Goal: Task Accomplishment & Management: Complete application form

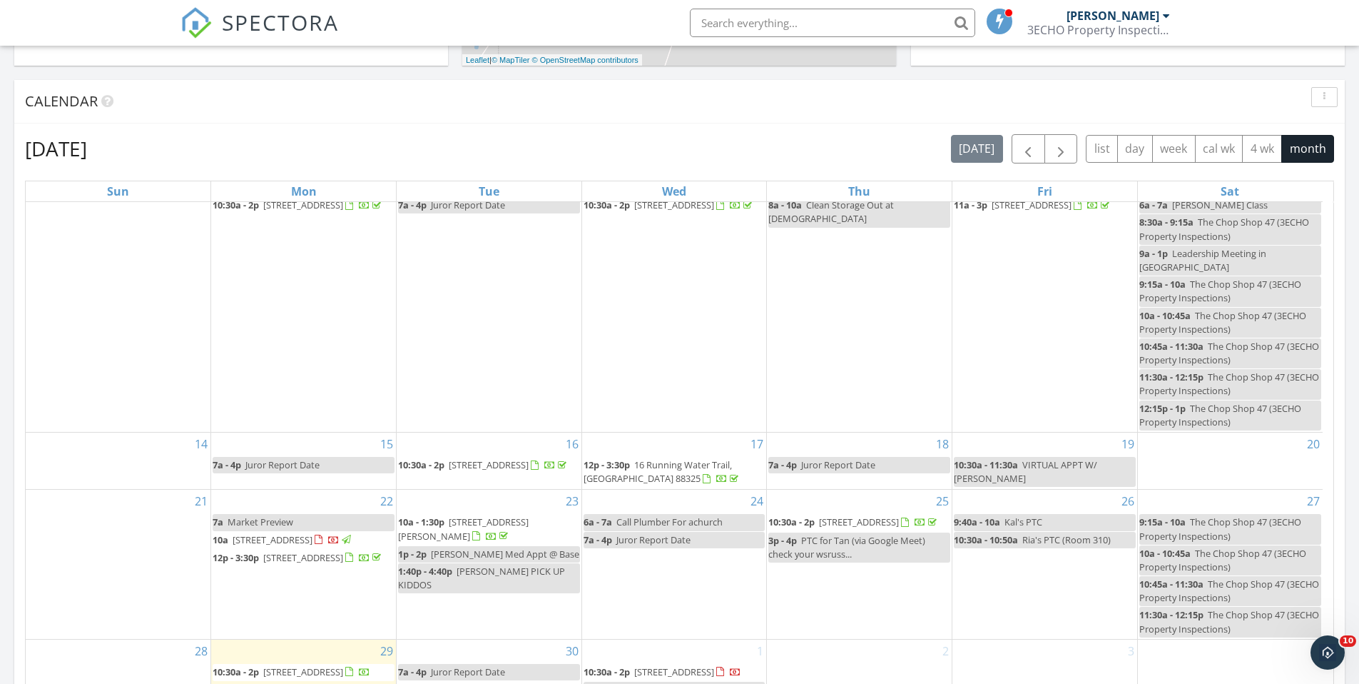
scroll to position [705, 0]
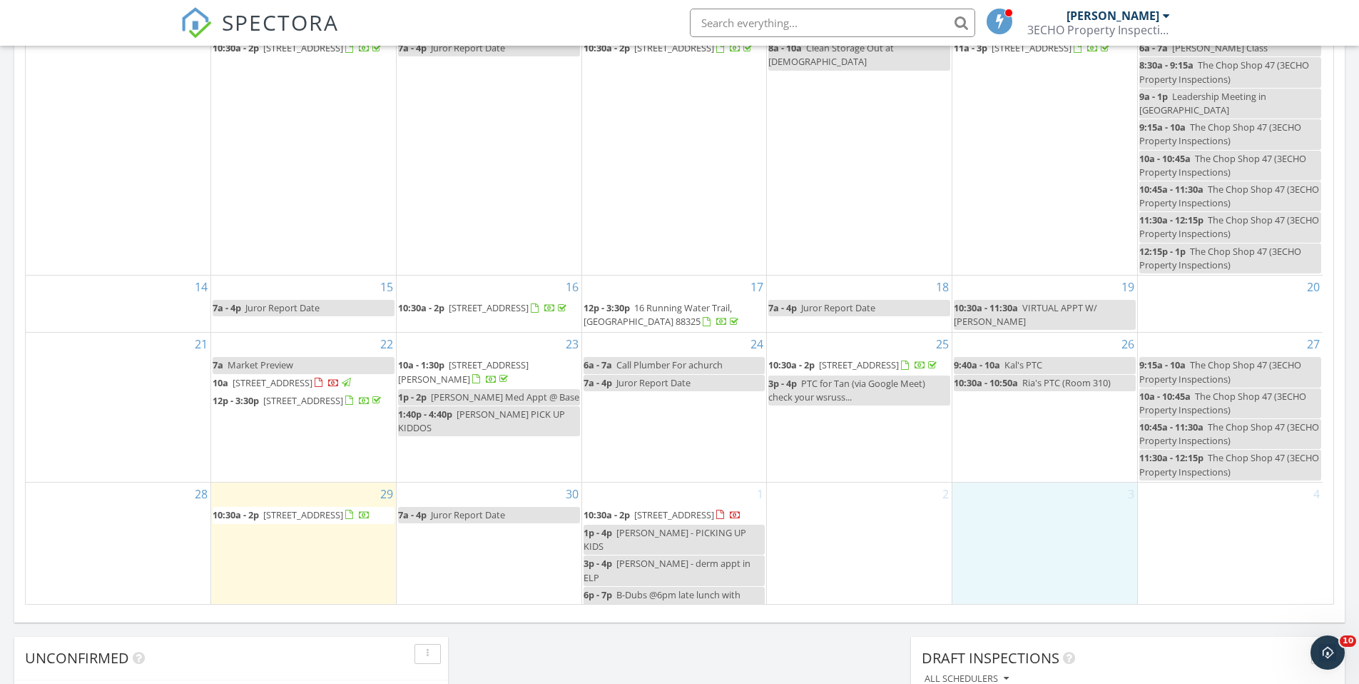
click at [1018, 511] on div "3" at bounding box center [1045, 550] width 185 height 136
click at [1048, 455] on link "Inspection" at bounding box center [1044, 451] width 73 height 23
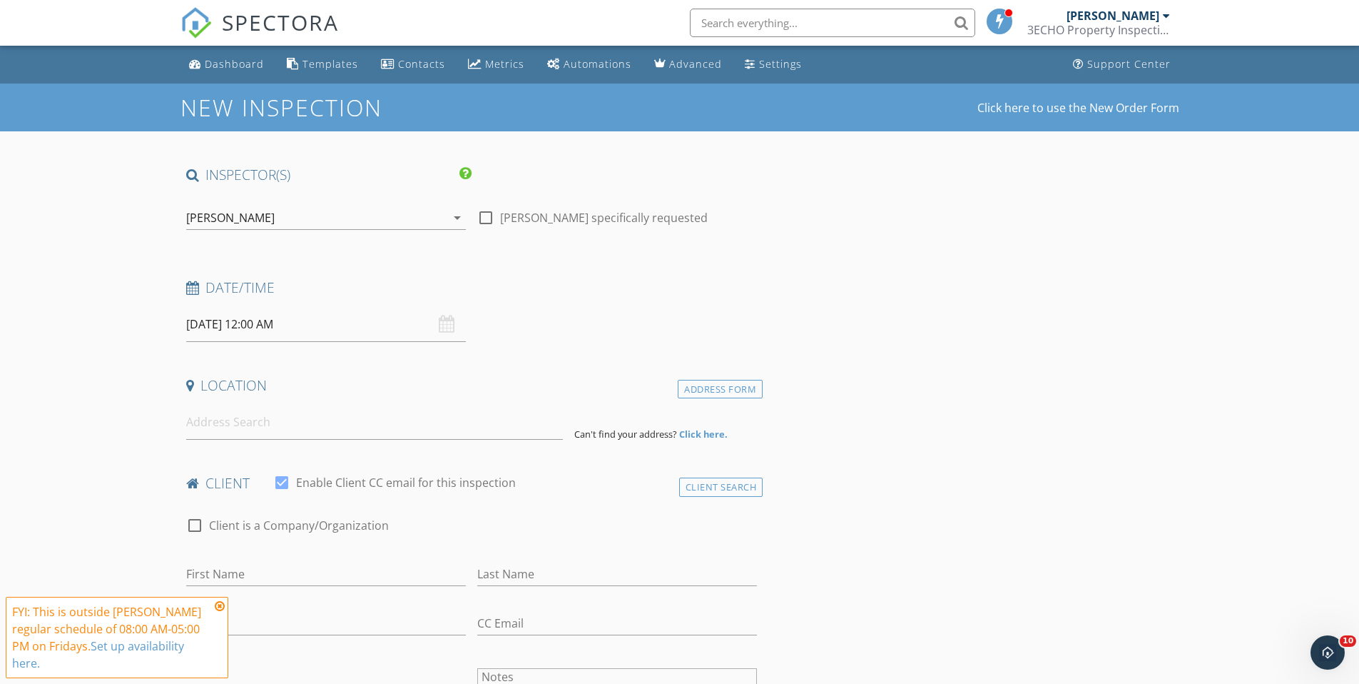
click at [220, 606] on icon at bounding box center [220, 605] width 10 height 11
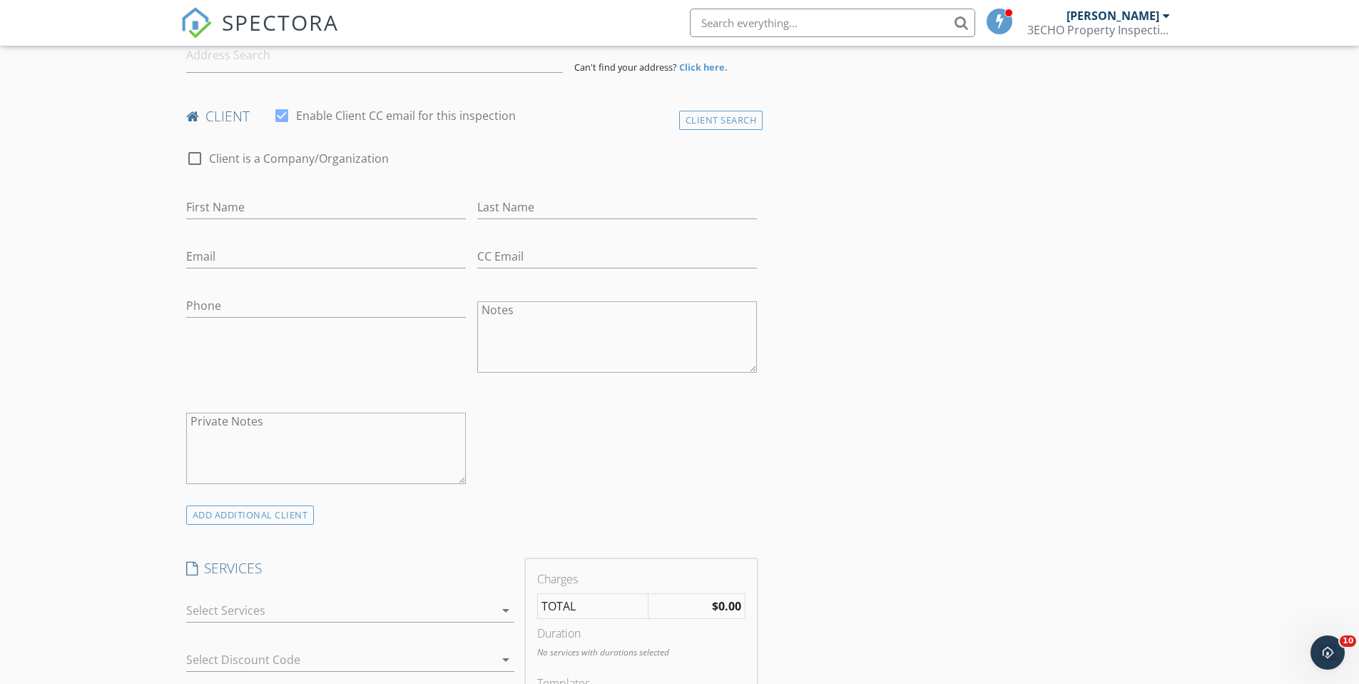
scroll to position [823, 0]
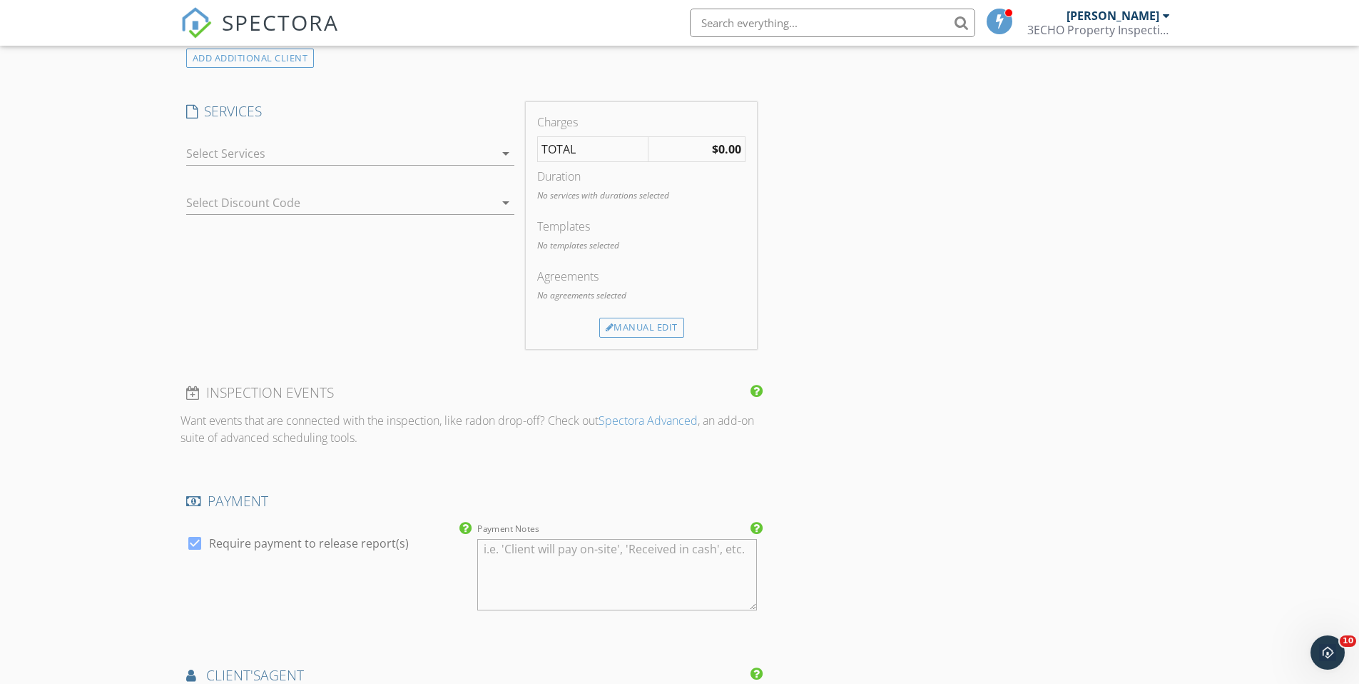
click at [504, 154] on icon "arrow_drop_down" at bounding box center [505, 153] width 17 height 17
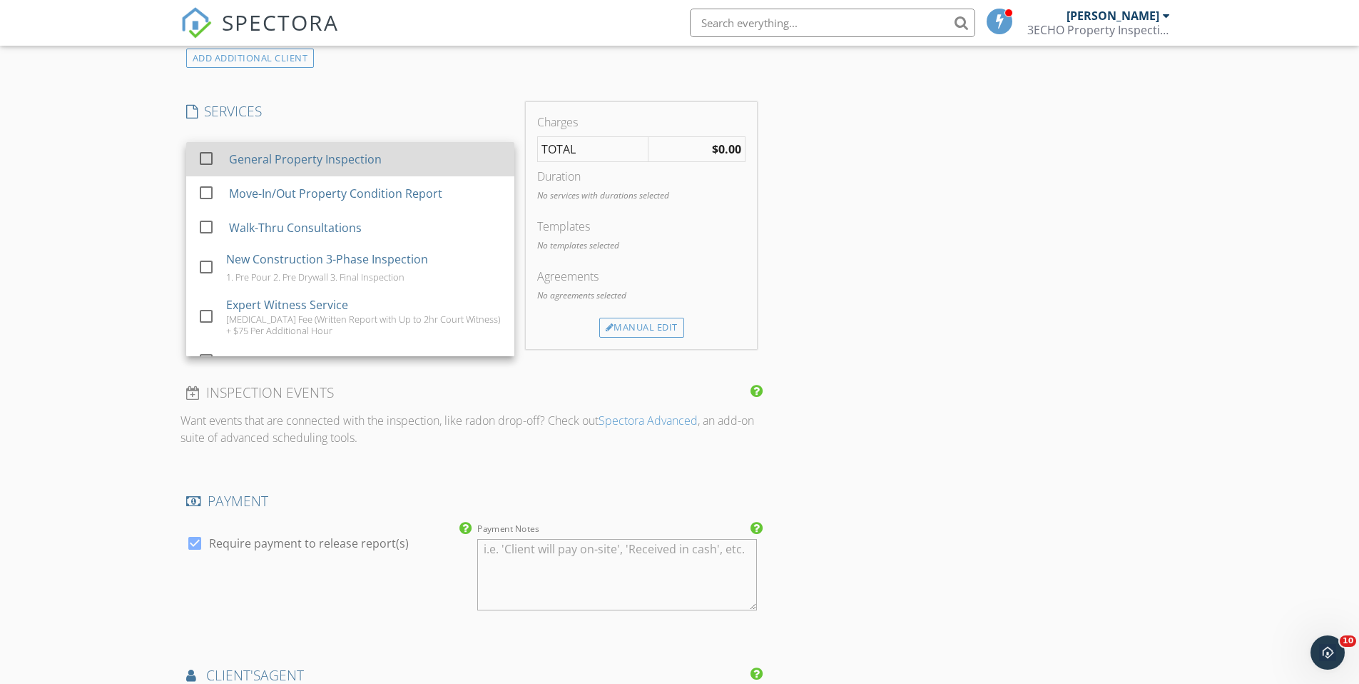
click at [331, 160] on div "General Property Inspection" at bounding box center [304, 159] width 153 height 17
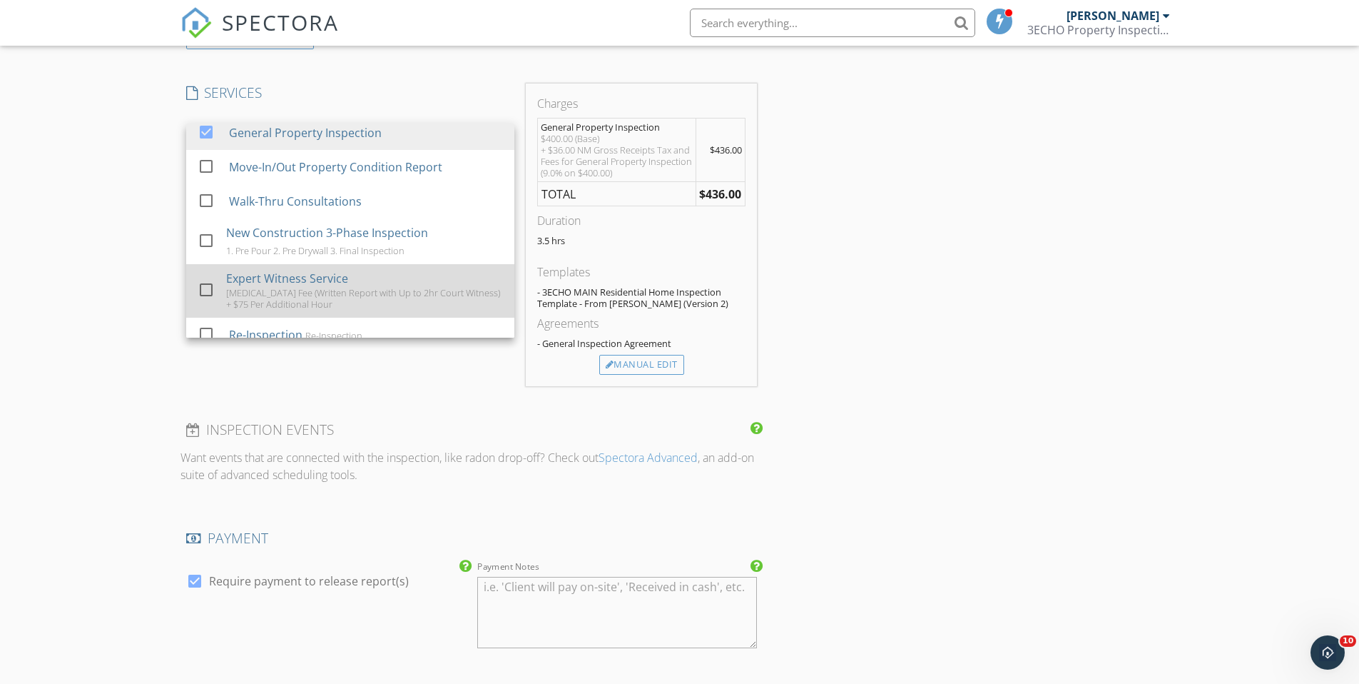
scroll to position [0, 0]
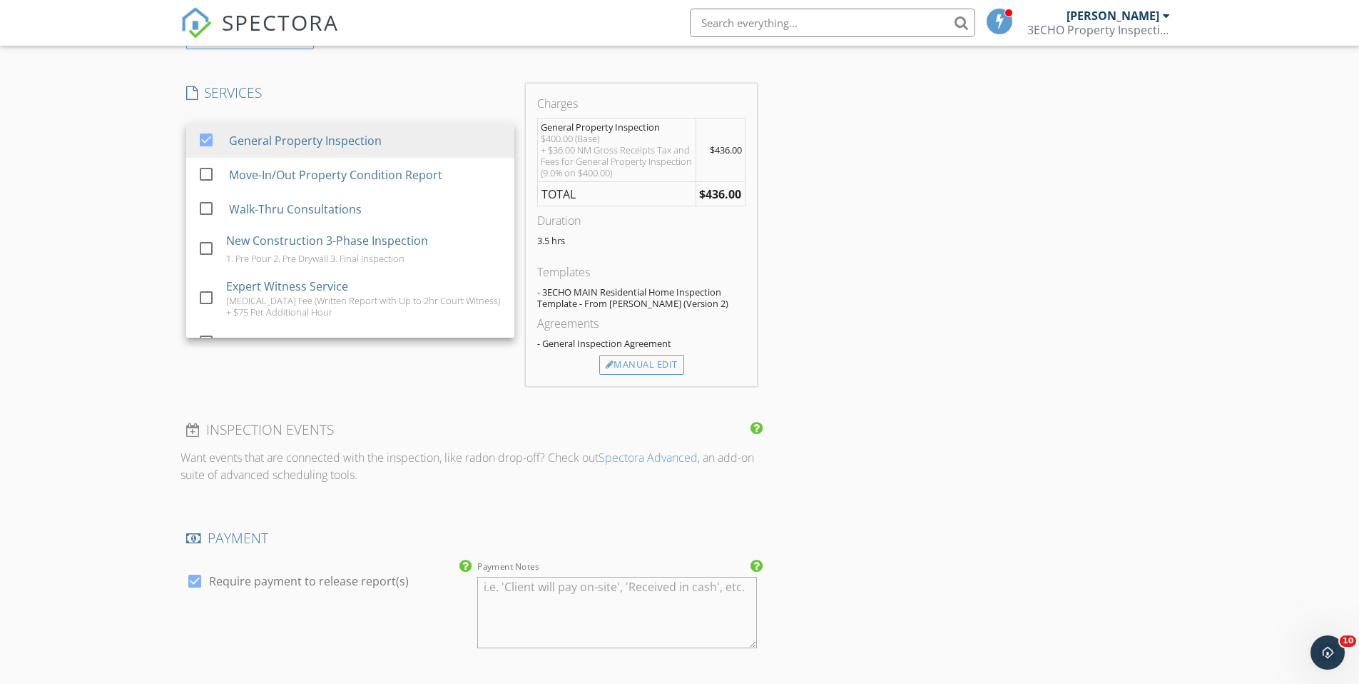
click at [794, 260] on div "INSPECTOR(S) check_box William Russell PRIMARY William Russell arrow_drop_down …" at bounding box center [680, 376] width 999 height 2104
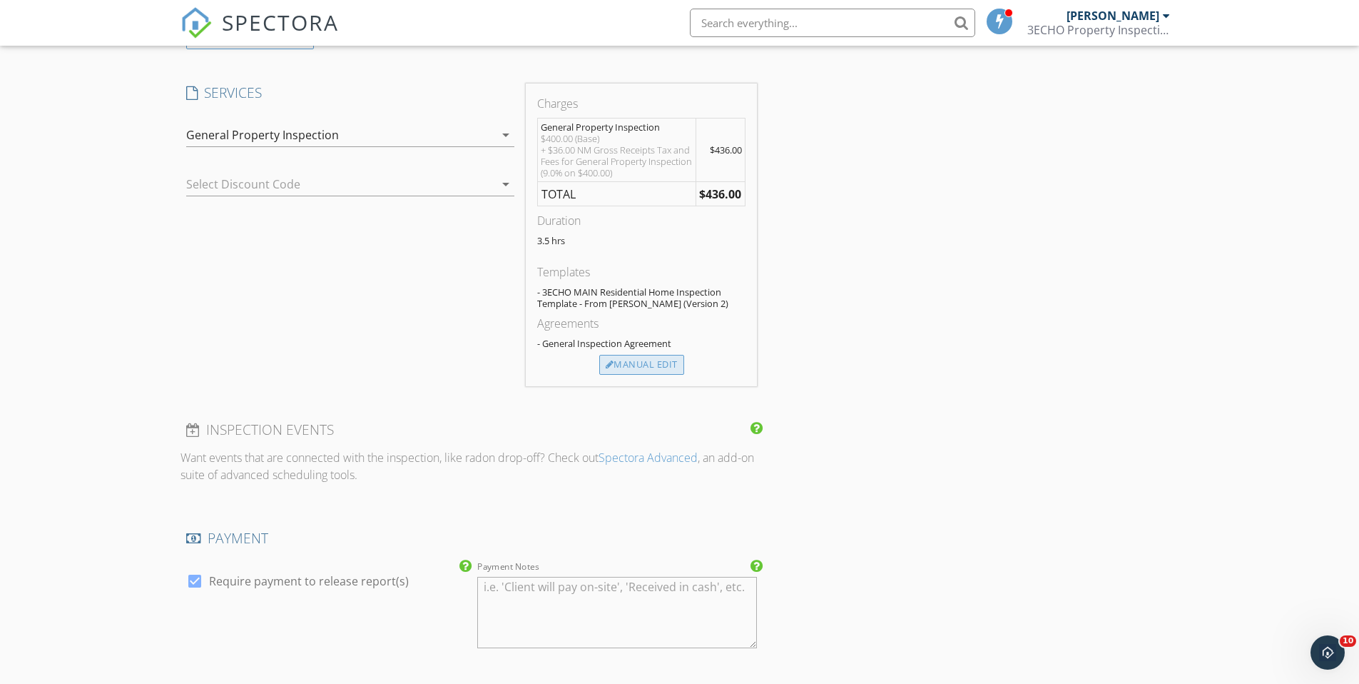
click at [649, 358] on div "Manual Edit" at bounding box center [641, 365] width 85 height 20
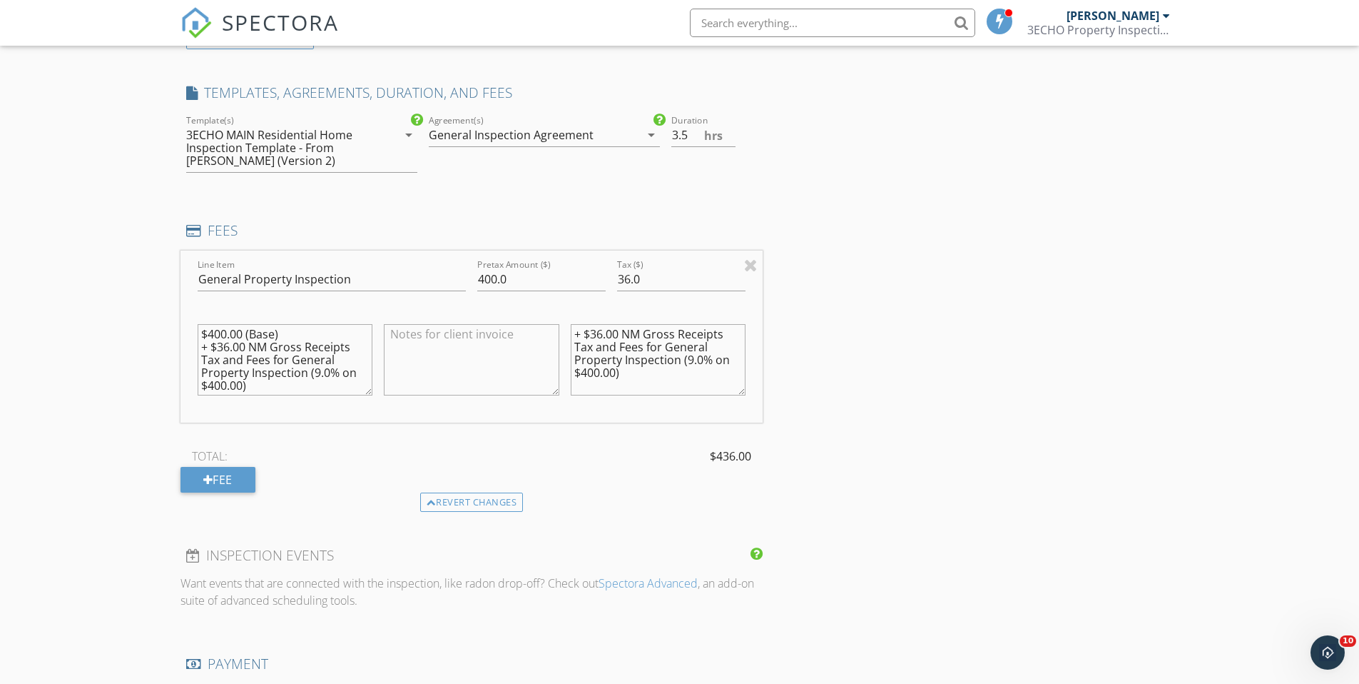
click at [333, 373] on textarea "$400.00 (Base) + $36.00 NM Gross Receipts Tax and Fees for General Property Ins…" at bounding box center [286, 359] width 176 height 71
click at [243, 375] on textarea "$400.00 (Base) + $36.00 NM Gross Receipts Tax and Fees for General Property Ins…" at bounding box center [286, 359] width 176 height 71
click at [218, 484] on div "Fee" at bounding box center [218, 480] width 75 height 26
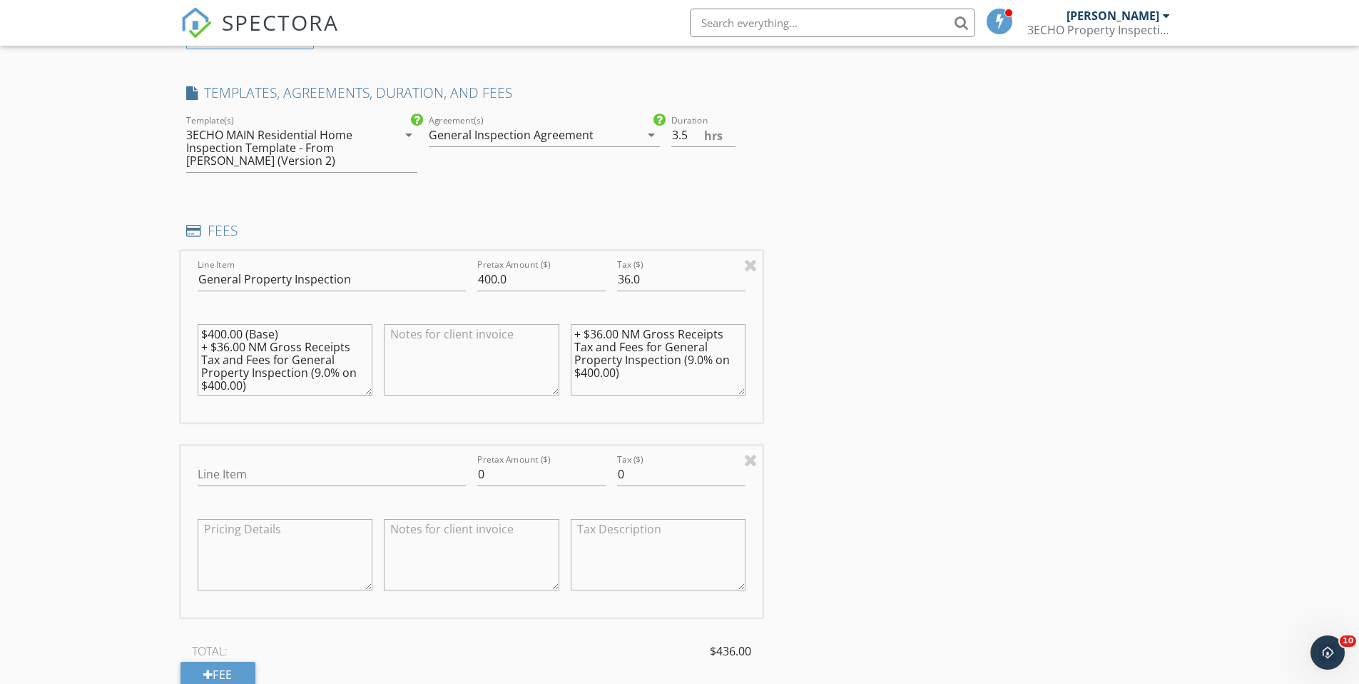
click at [367, 535] on textarea at bounding box center [286, 554] width 176 height 71
click at [399, 477] on input "Line Item" at bounding box center [332, 474] width 268 height 24
click at [397, 479] on input "Line Item" at bounding box center [332, 474] width 268 height 24
click at [324, 376] on textarea "$400.00 (Base) + $36.00 NM Gross Receipts Tax and Fees for General Property Ins…" at bounding box center [286, 359] width 176 height 71
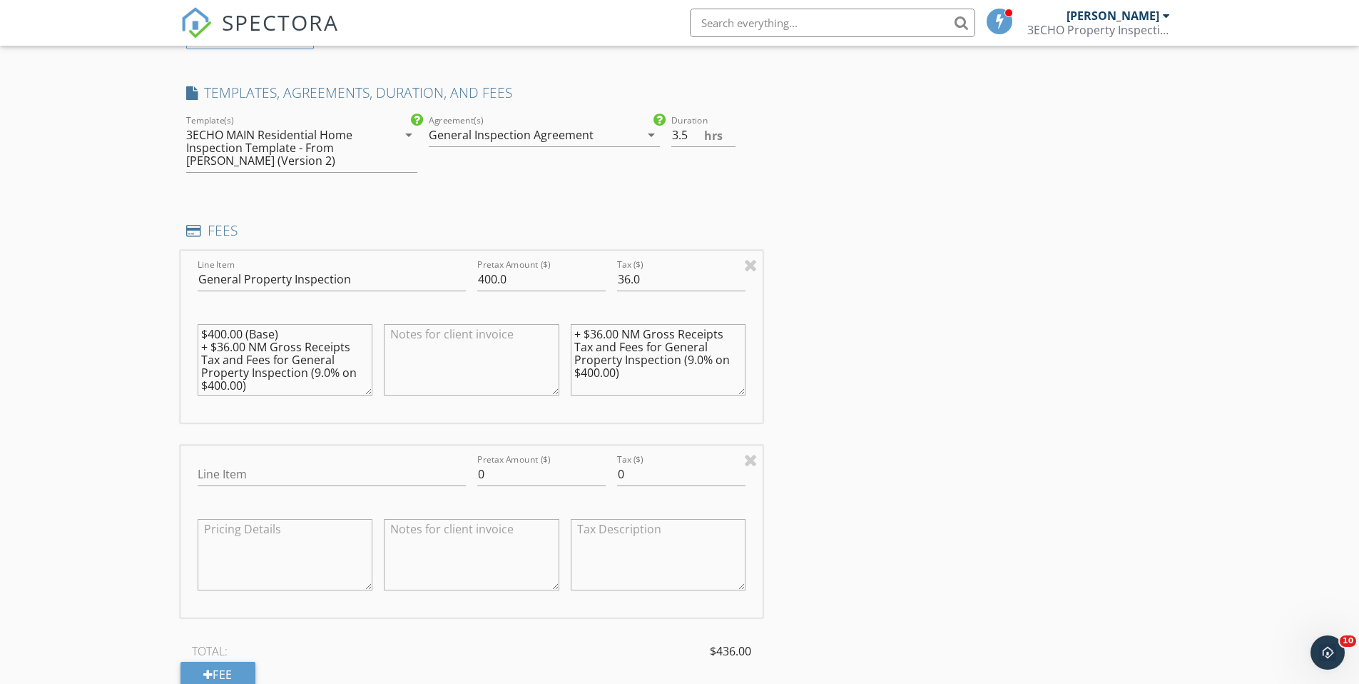
click at [808, 437] on div "INSPECTOR(S) check_box William Russell PRIMARY William Russell arrow_drop_down …" at bounding box center [680, 536] width 999 height 2424
click at [598, 353] on textarea "+ $36.00 NM Gross Receipts Tax and Fees for General Property Inspection (9.0% o…" at bounding box center [659, 359] width 176 height 71
click at [594, 369] on textarea "+ $36.00 NM Gross Receipts Tax and Fees for General Property Inspection (9.0% o…" at bounding box center [659, 359] width 176 height 71
click at [508, 362] on textarea at bounding box center [472, 359] width 176 height 71
click at [845, 283] on div "INSPECTOR(S) check_box William Russell PRIMARY William Russell arrow_drop_down …" at bounding box center [680, 536] width 999 height 2424
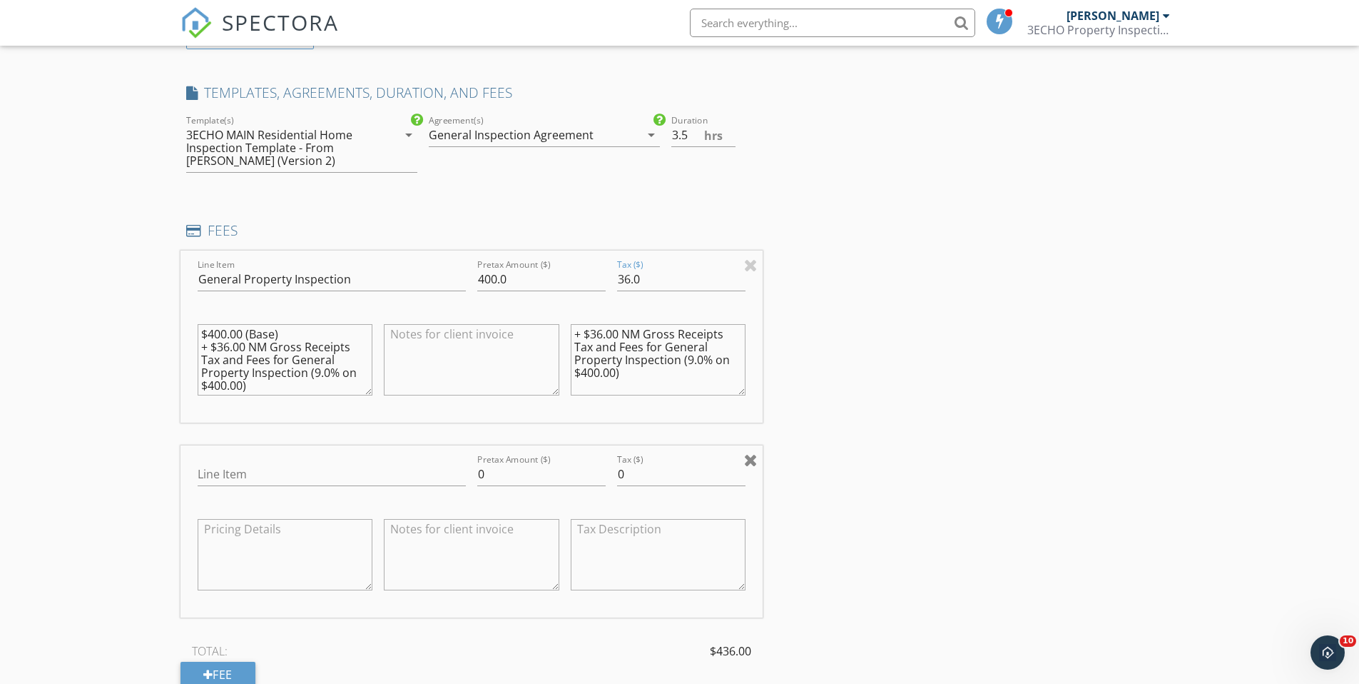
click at [754, 458] on div at bounding box center [751, 459] width 14 height 17
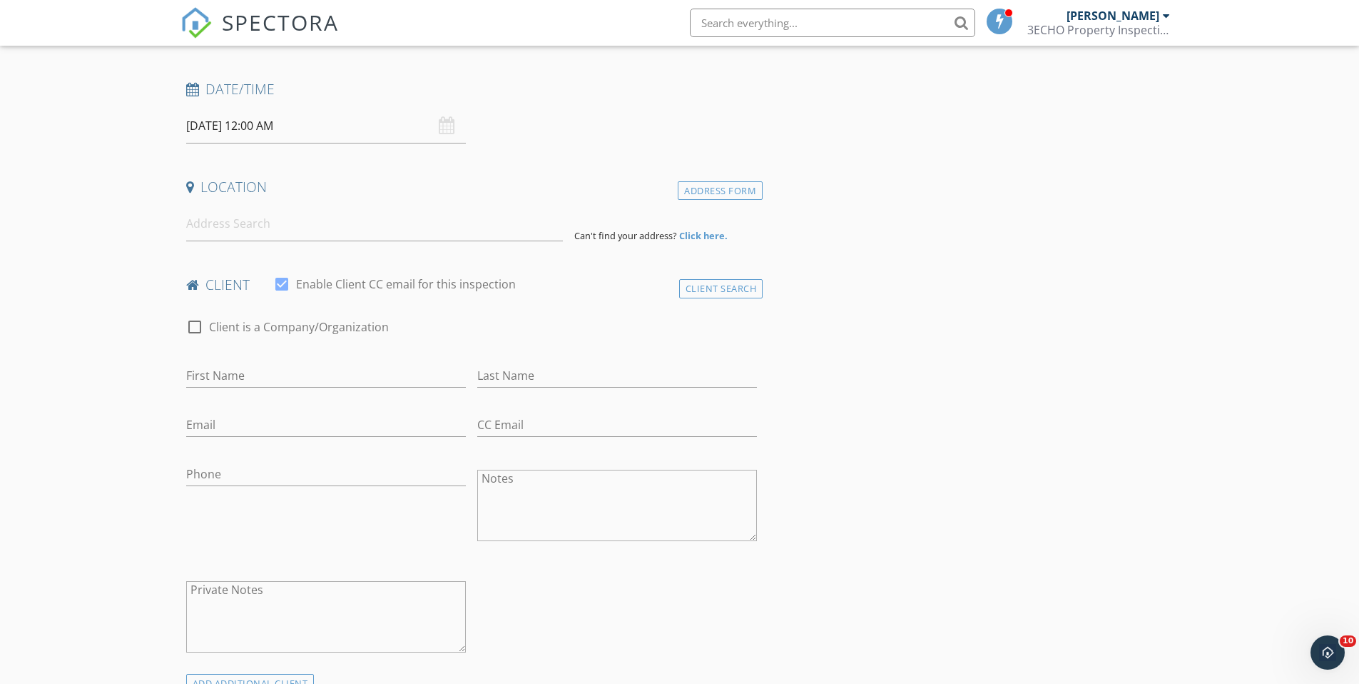
scroll to position [29, 0]
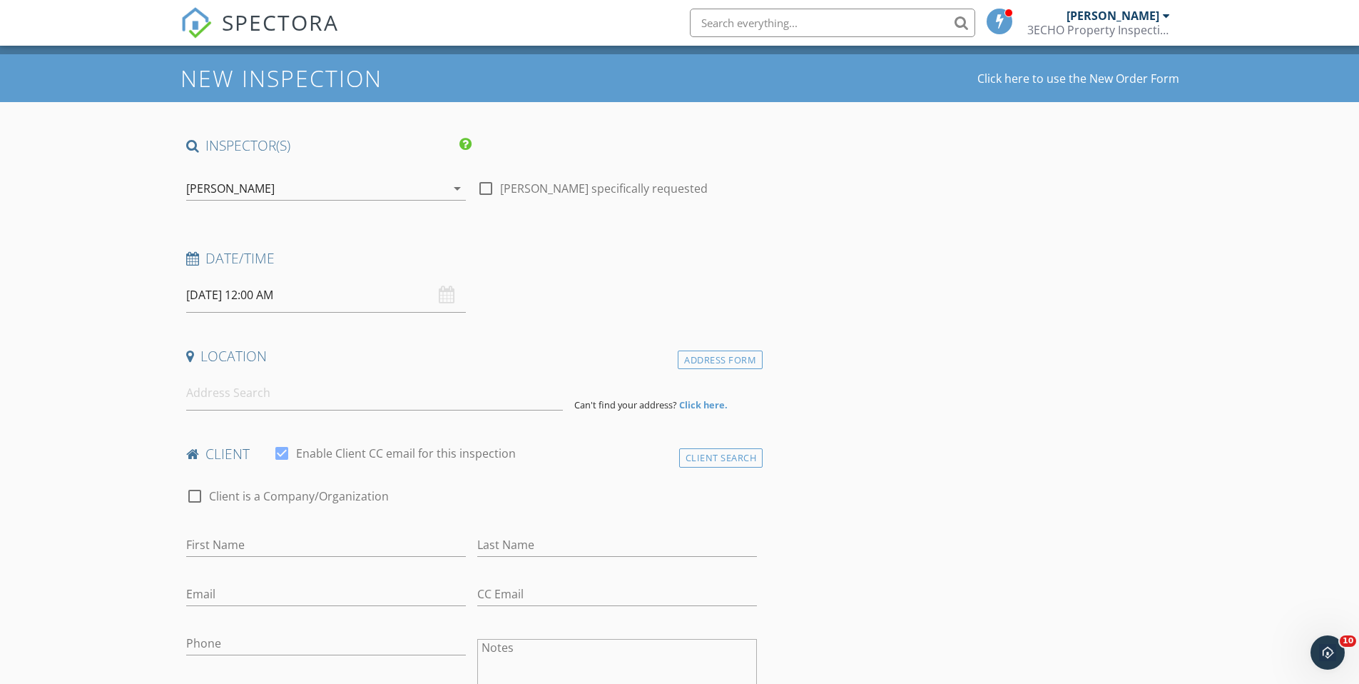
click at [444, 296] on div "10/03/2025 12:00 AM" at bounding box center [326, 295] width 280 height 35
click at [242, 290] on input "10/03/2025 12:00 AM" at bounding box center [326, 295] width 280 height 35
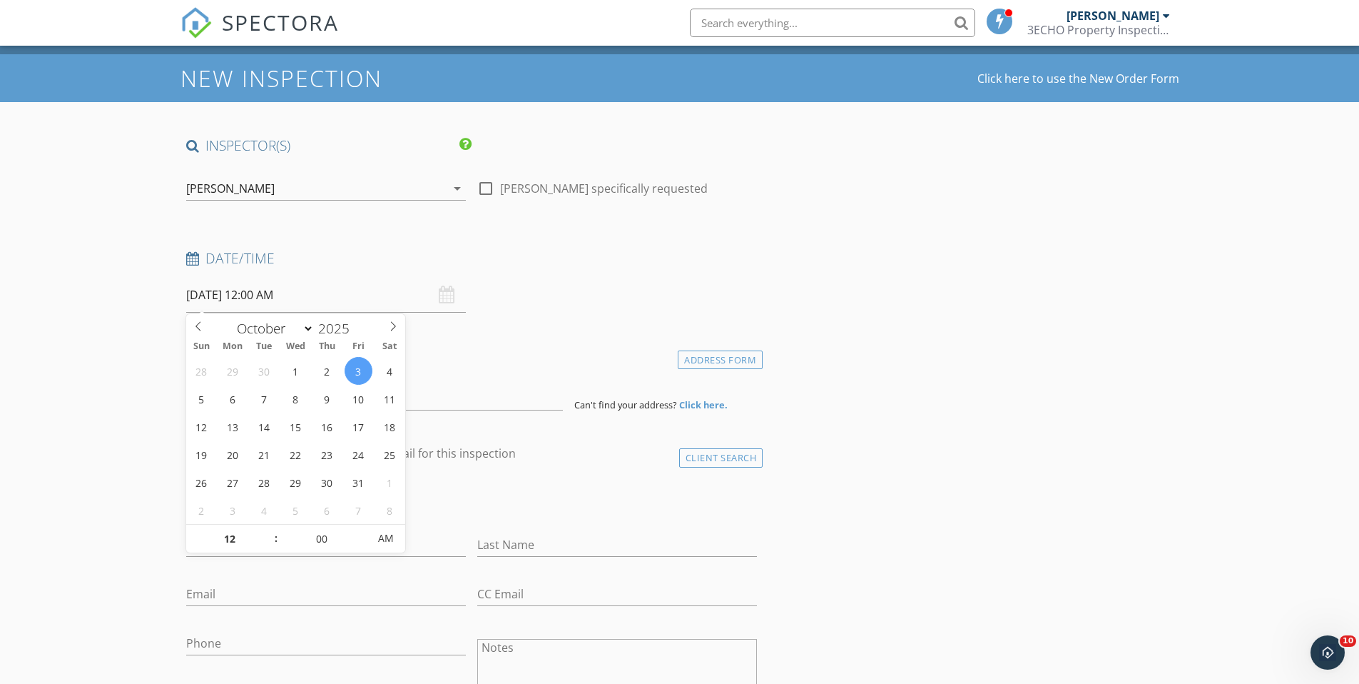
click at [280, 297] on input "10/03/2025 12:00 AM" at bounding box center [326, 295] width 280 height 35
click at [263, 295] on input "10/03/2025 12:00 AM" at bounding box center [326, 295] width 280 height 35
click at [264, 295] on input "10/03/2025 12:00 AM" at bounding box center [326, 295] width 280 height 35
type input "10/03/2025 12:00 PM"
click at [383, 539] on span "AM" at bounding box center [385, 538] width 39 height 29
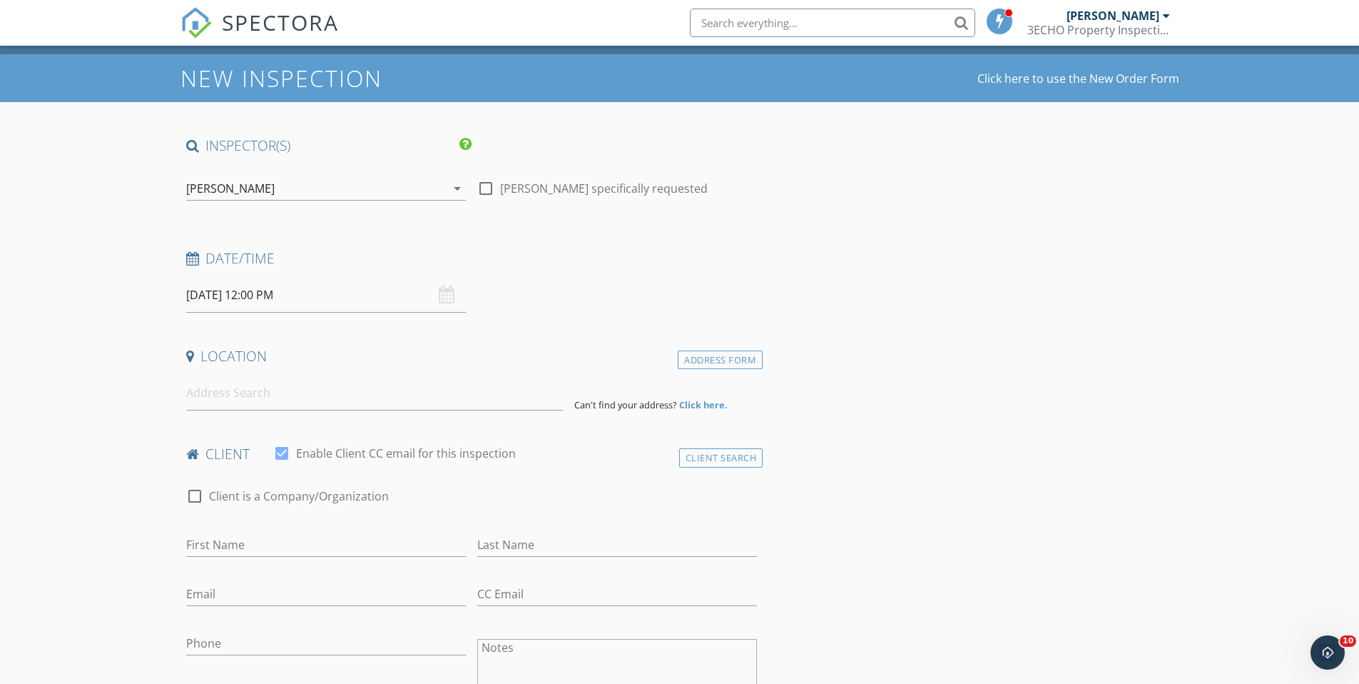
click at [341, 386] on input at bounding box center [374, 392] width 377 height 35
